Goal: Task Accomplishment & Management: Complete application form

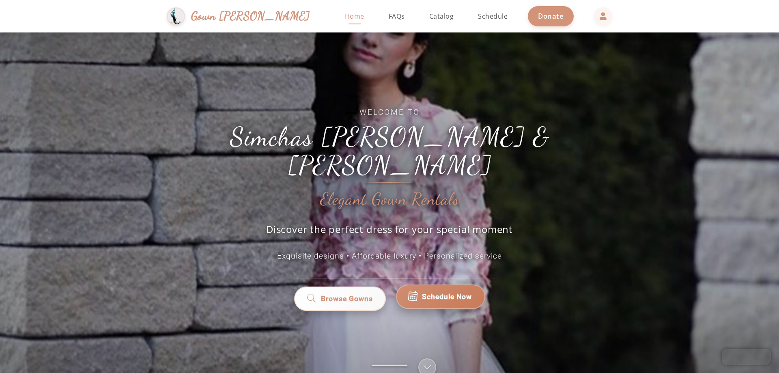
click at [386, 291] on span "Schedule Now" at bounding box center [447, 296] width 50 height 11
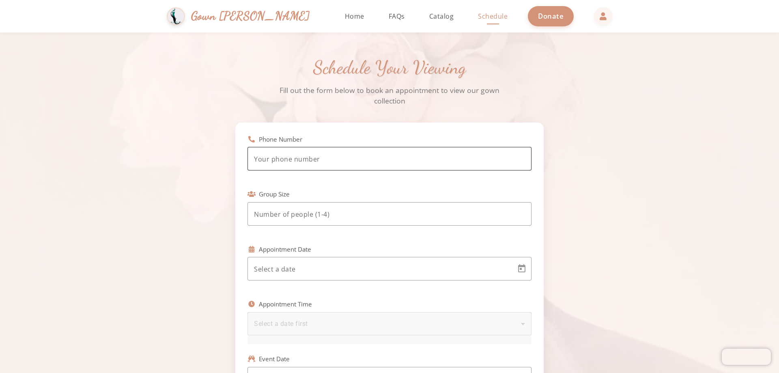
click at [312, 153] on div at bounding box center [389, 159] width 271 height 24
type input "(347) 282-8895"
click at [281, 217] on input "number" at bounding box center [389, 214] width 271 height 10
type input "1"
click at [291, 271] on body "Simchas Rochel & Golda Gown Gmach Home Return to homepage Catalog Browse our go…" at bounding box center [389, 186] width 779 height 373
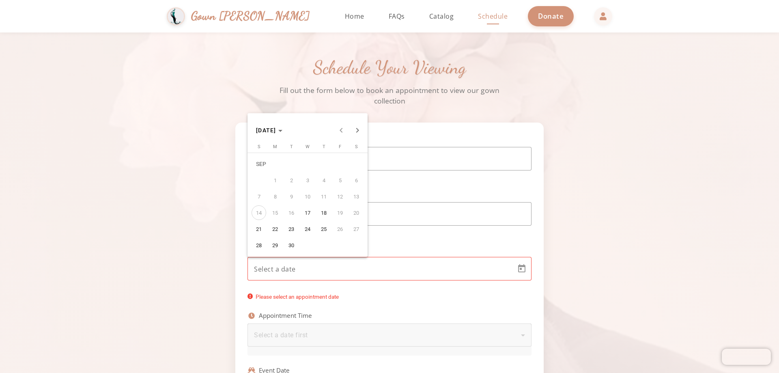
click at [262, 224] on span "21" at bounding box center [259, 228] width 15 height 15
type input "9/21/2025"
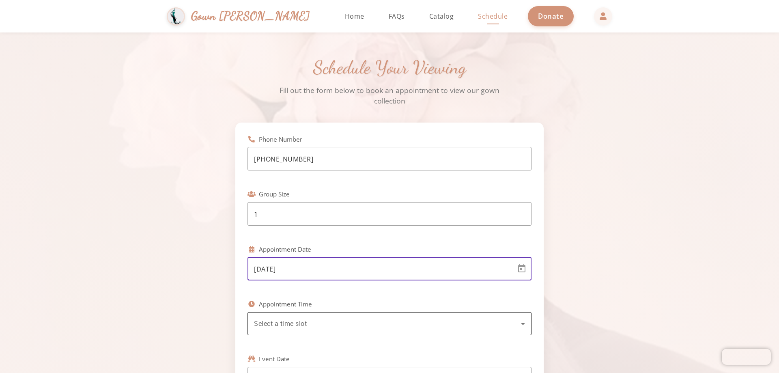
click at [283, 316] on div "Select a time slot" at bounding box center [389, 323] width 271 height 23
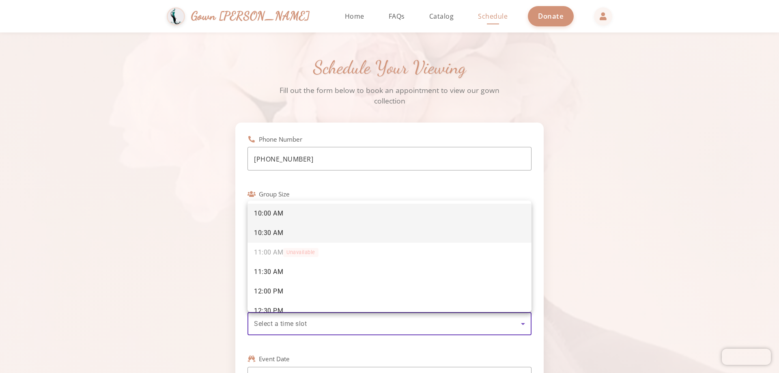
click at [278, 227] on mat-option "10:30 AM" at bounding box center [389, 232] width 284 height 19
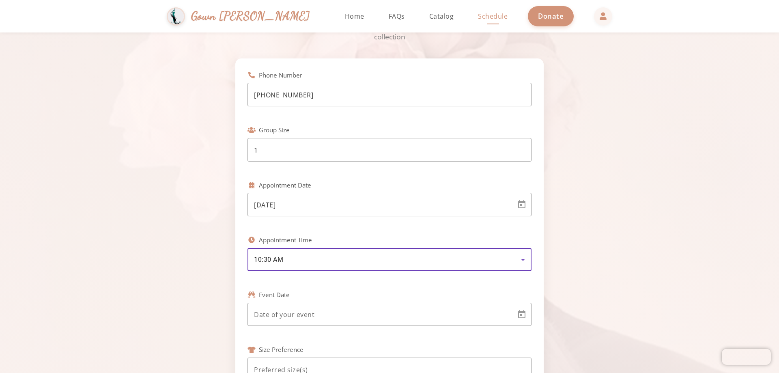
scroll to position [162, 0]
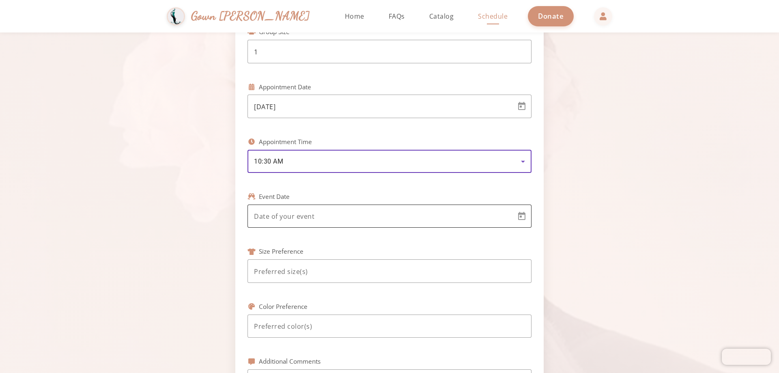
click at [371, 224] on div at bounding box center [382, 216] width 256 height 24
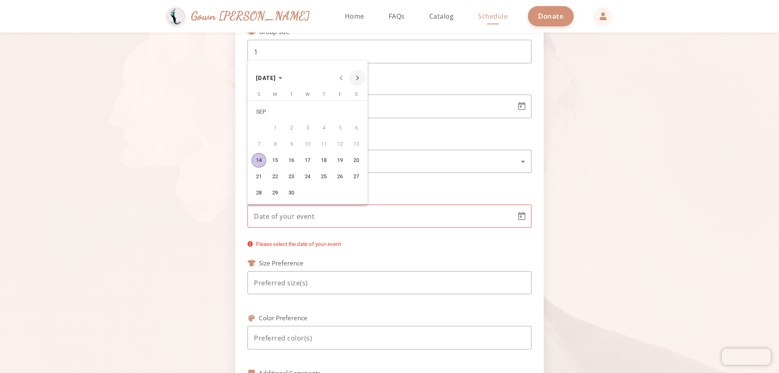
click at [360, 79] on span "Next month" at bounding box center [357, 78] width 16 height 16
click at [254, 129] on span "2" at bounding box center [259, 127] width 15 height 15
type input "11/2/2025"
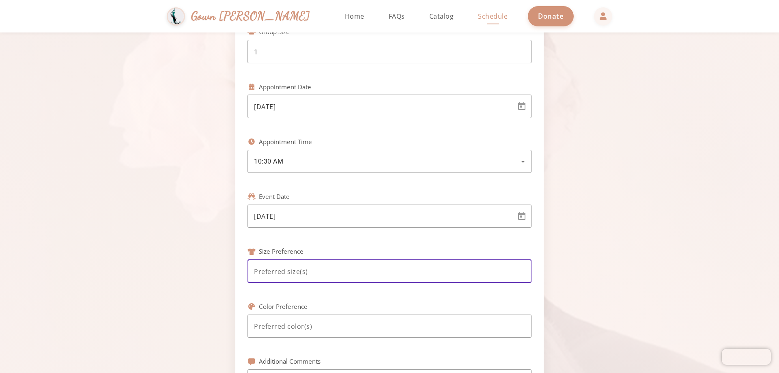
click at [281, 267] on input at bounding box center [389, 272] width 271 height 10
type input "12"
click at [284, 323] on input at bounding box center [389, 326] width 271 height 10
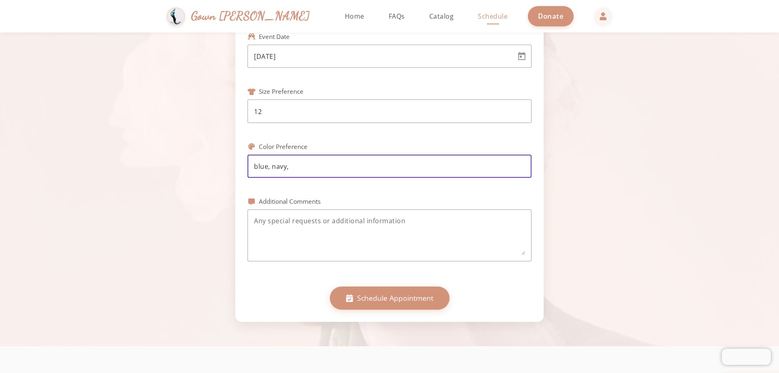
scroll to position [325, 0]
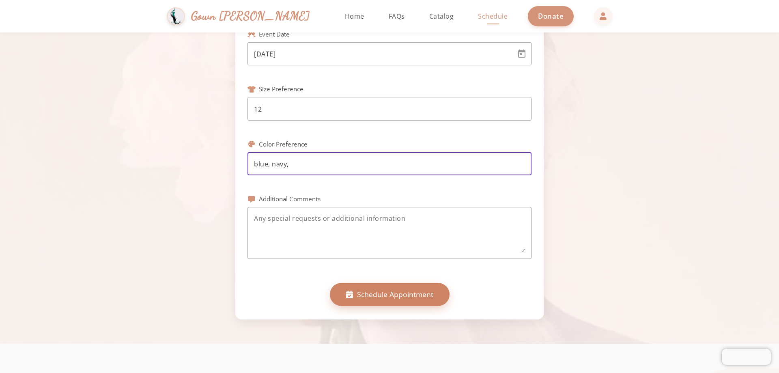
type input "blue, navy,"
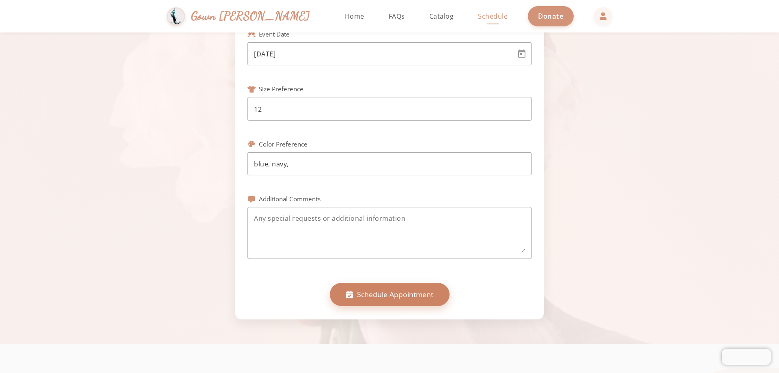
click at [381, 293] on span "Schedule Appointment" at bounding box center [395, 294] width 76 height 11
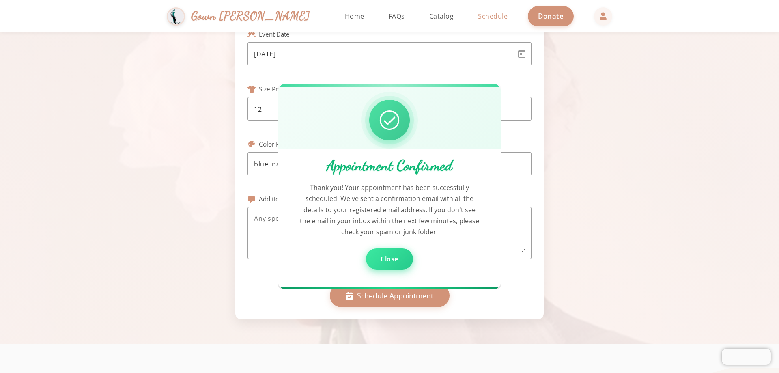
click at [394, 262] on span "Close" at bounding box center [390, 258] width 18 height 9
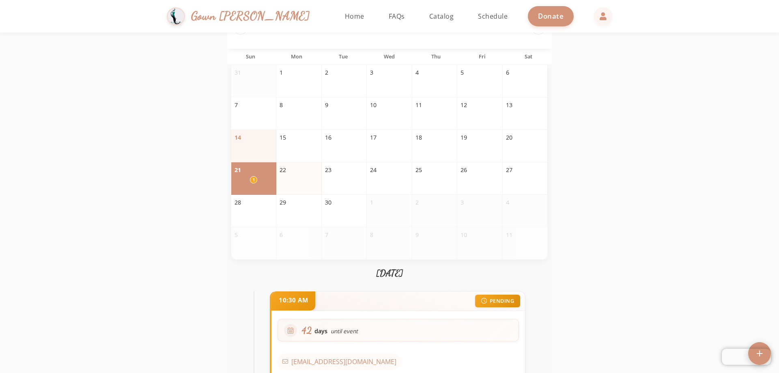
scroll to position [41, 0]
